Goal: Information Seeking & Learning: Learn about a topic

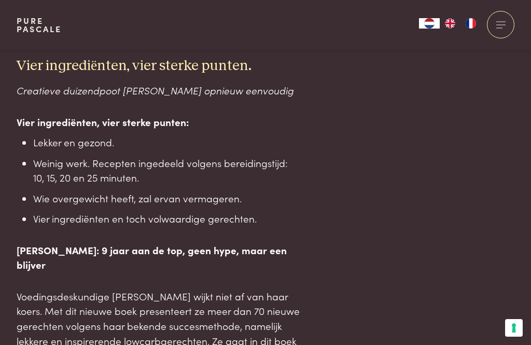
scroll to position [637, 0]
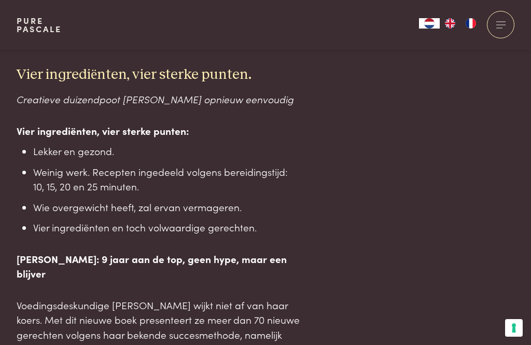
click at [509, 22] on div at bounding box center [501, 25] width 28 height 28
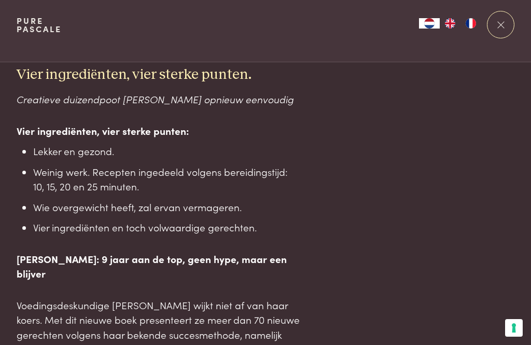
scroll to position [0, 0]
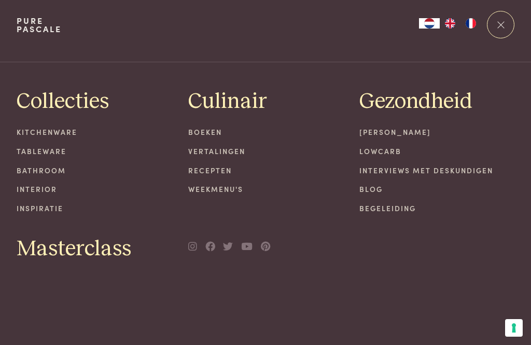
click at [216, 168] on link "Recepten" at bounding box center [265, 170] width 155 height 11
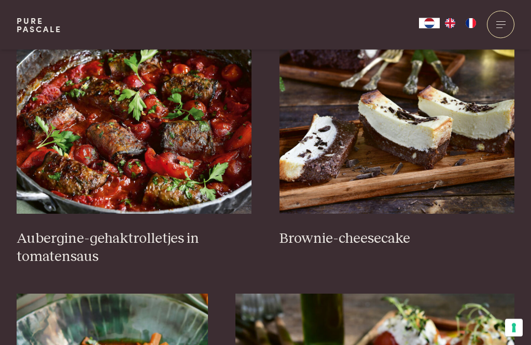
scroll to position [454, 0]
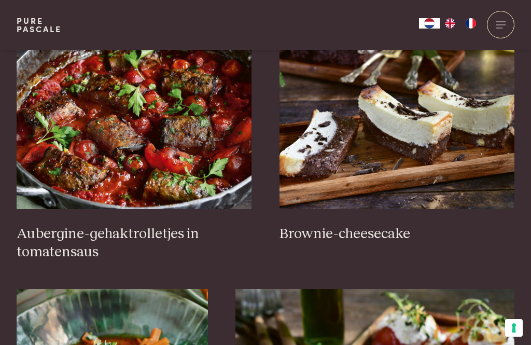
click at [163, 146] on img at bounding box center [135, 106] width 236 height 208
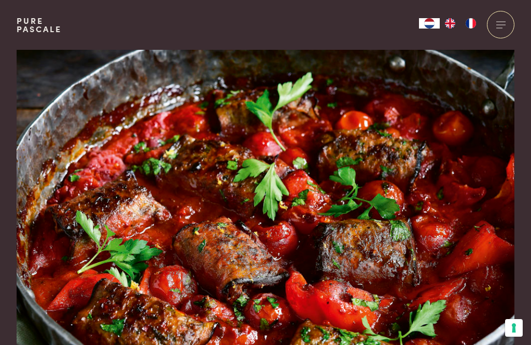
click at [501, 22] on div at bounding box center [501, 25] width 28 height 28
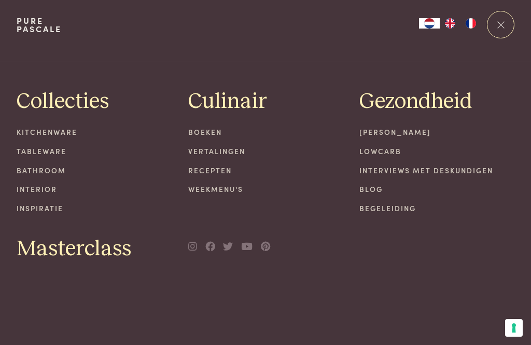
click at [209, 170] on link "Recepten" at bounding box center [265, 170] width 155 height 11
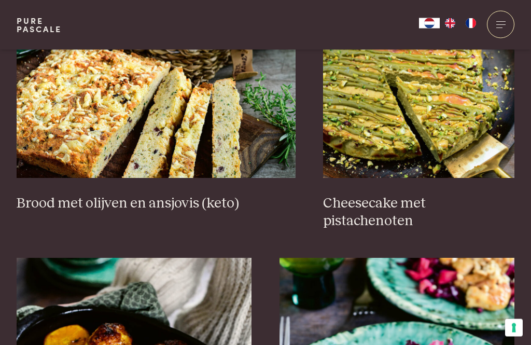
scroll to position [1060, 0]
click at [442, 143] on img at bounding box center [418, 74] width 191 height 208
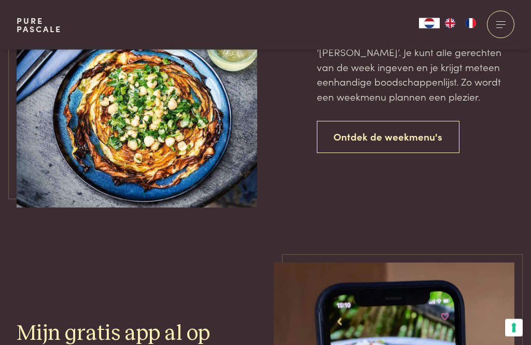
scroll to position [2416, 0]
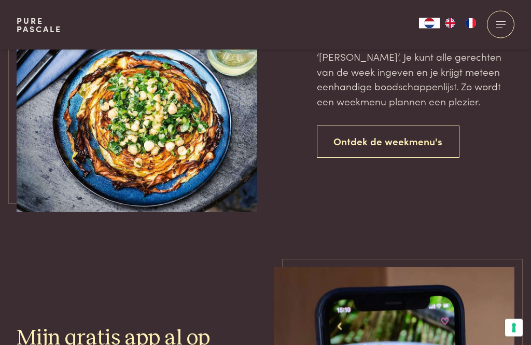
click at [416, 145] on link "Ontdek de weekmenu's" at bounding box center [388, 142] width 143 height 33
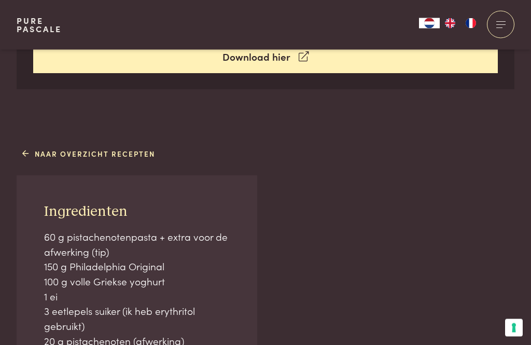
scroll to position [526, 0]
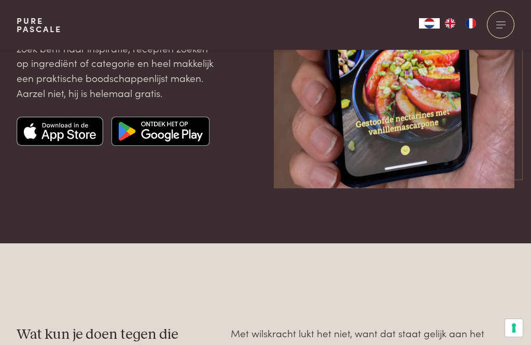
scroll to position [1632, 0]
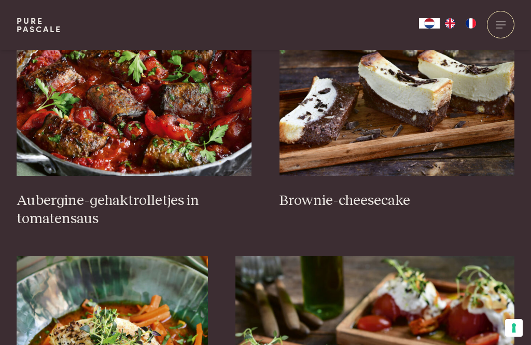
scroll to position [487, 0]
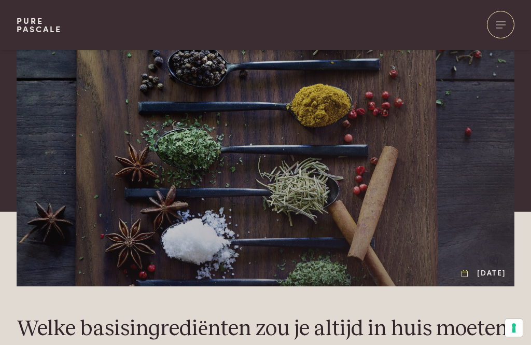
scroll to position [3, 0]
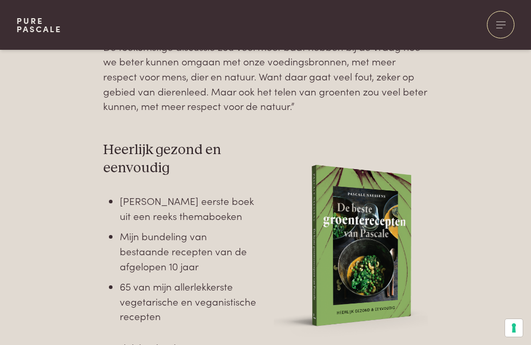
scroll to position [1050, 0]
